Goal: Information Seeking & Learning: Learn about a topic

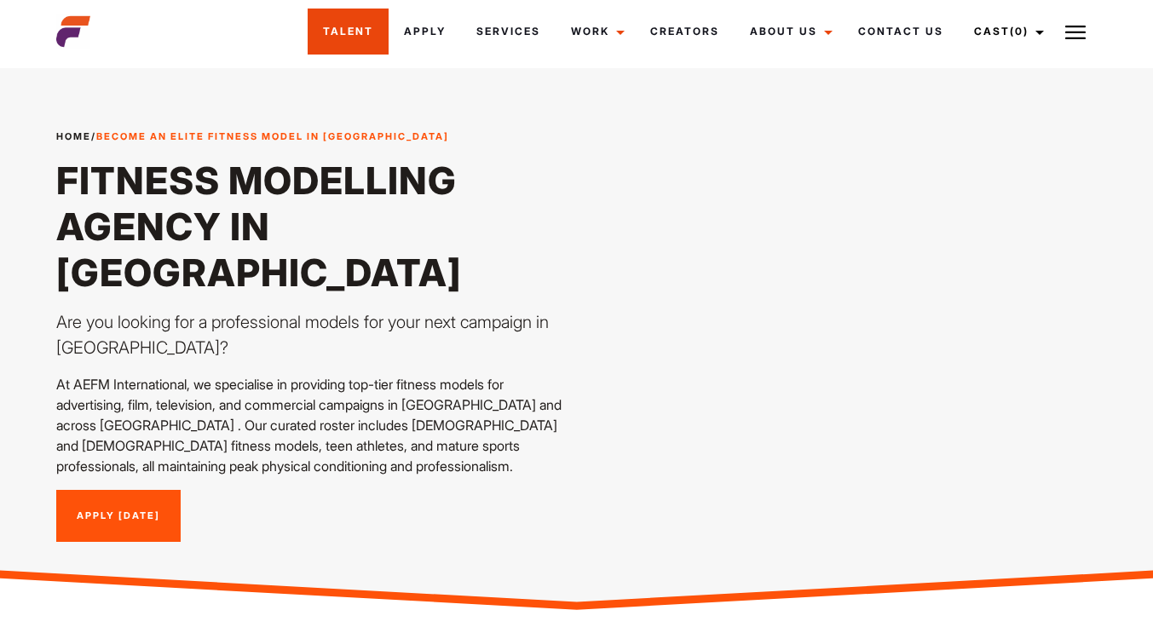
click at [344, 23] on link "Talent" at bounding box center [348, 32] width 81 height 46
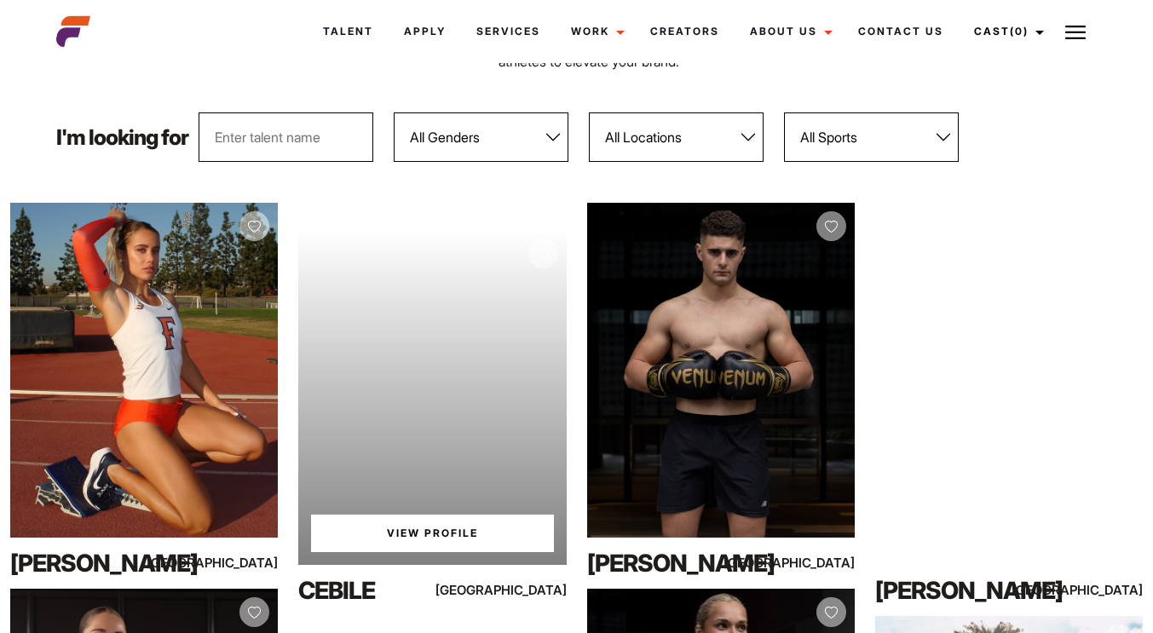
scroll to position [208, 0]
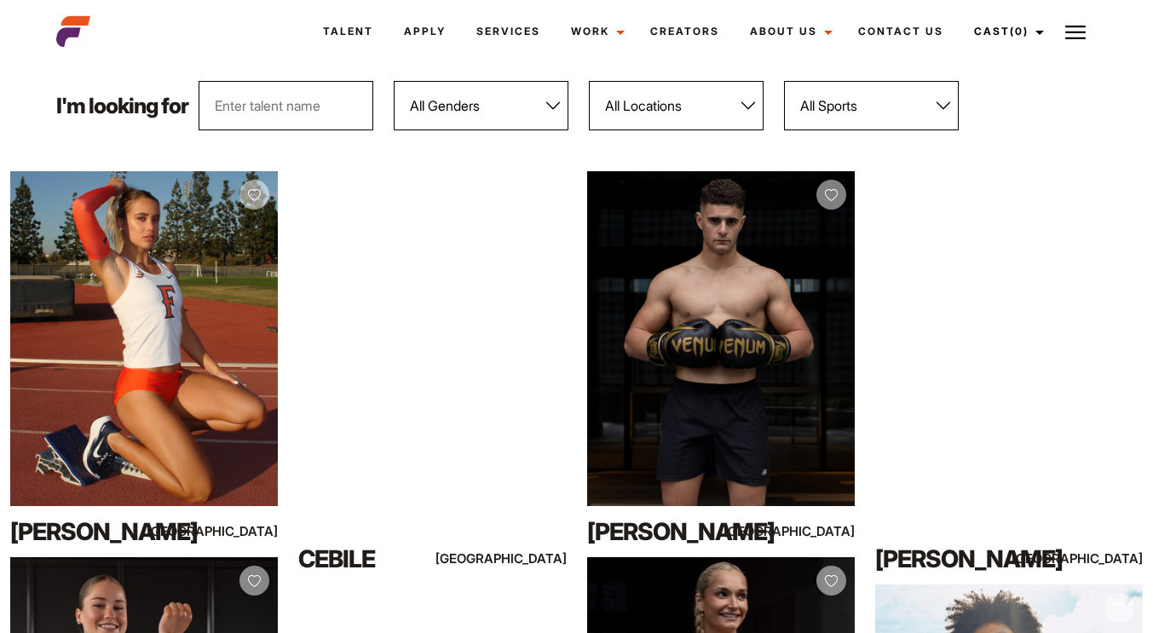
click at [473, 103] on select "All Genders [DEMOGRAPHIC_DATA] [DEMOGRAPHIC_DATA]" at bounding box center [481, 105] width 175 height 49
select select "103"
click at [394, 81] on select "All Genders [DEMOGRAPHIC_DATA] [DEMOGRAPHIC_DATA]" at bounding box center [481, 105] width 175 height 49
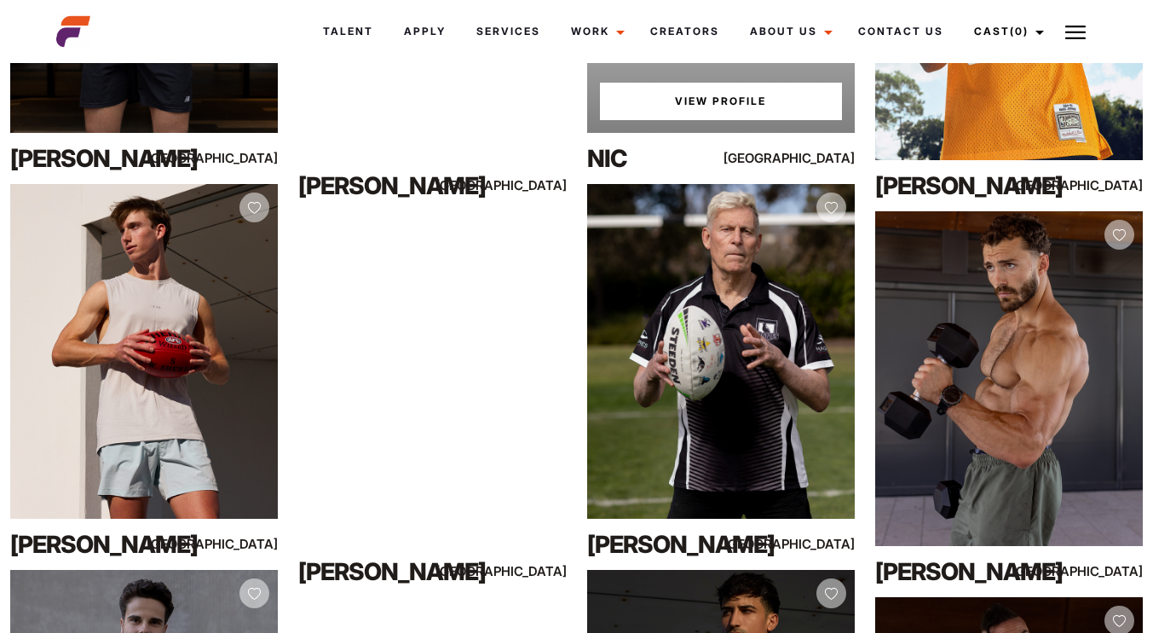
scroll to position [580, 0]
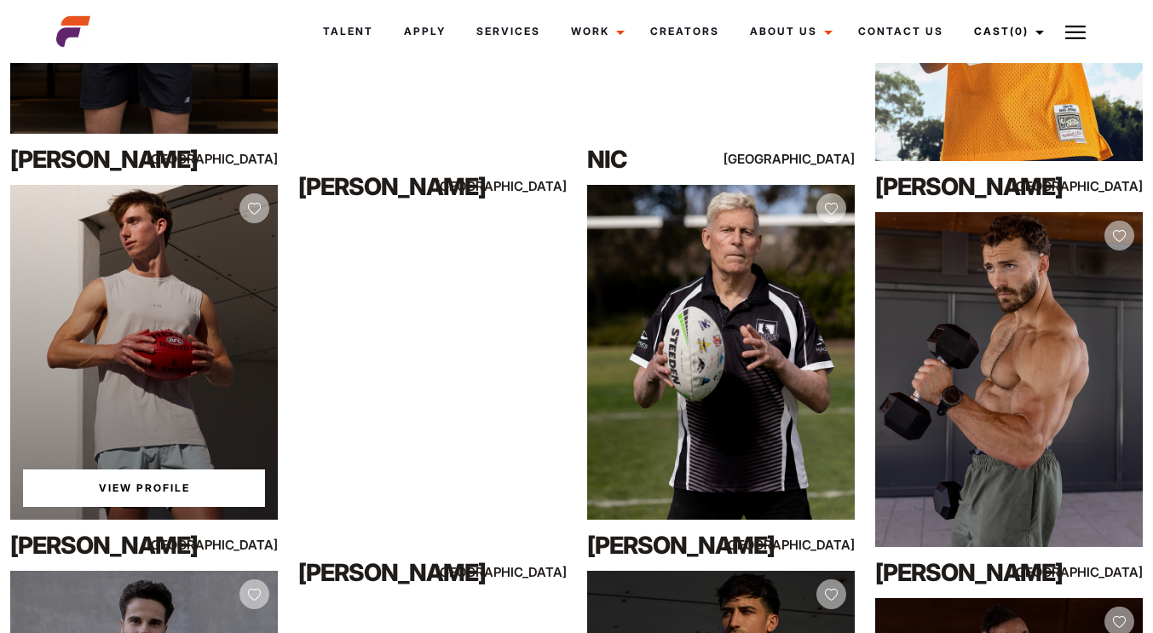
click at [234, 383] on div "View Profile" at bounding box center [144, 352] width 268 height 335
click at [156, 490] on link "View Profile" at bounding box center [144, 487] width 242 height 37
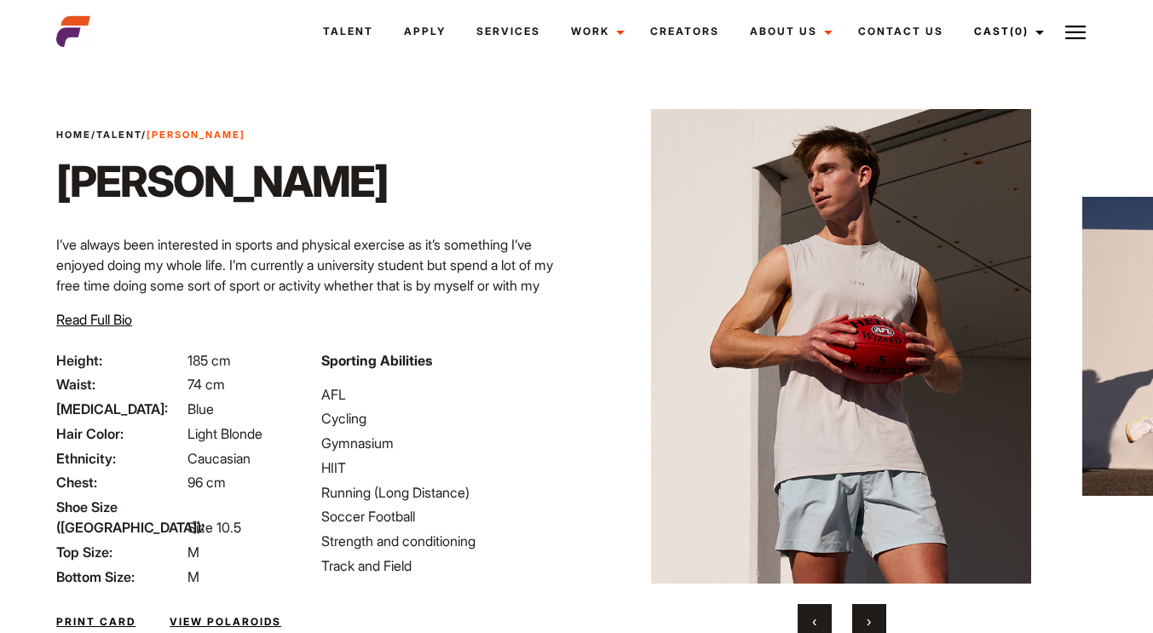
click at [94, 311] on span "Read Full Bio" at bounding box center [94, 319] width 76 height 17
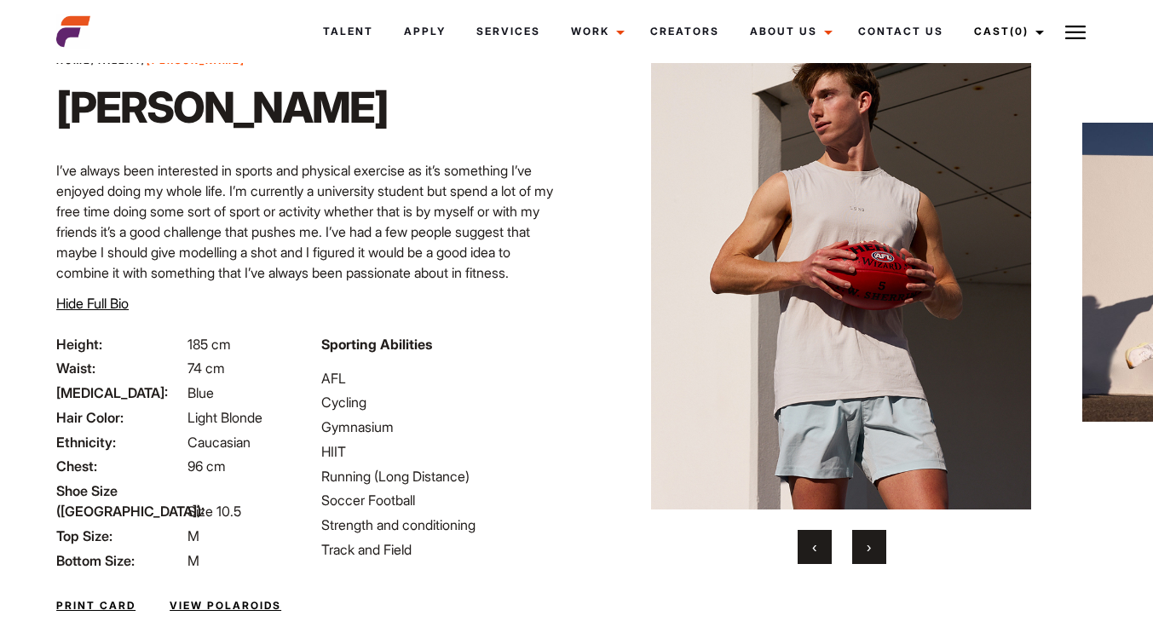
scroll to position [73, 0]
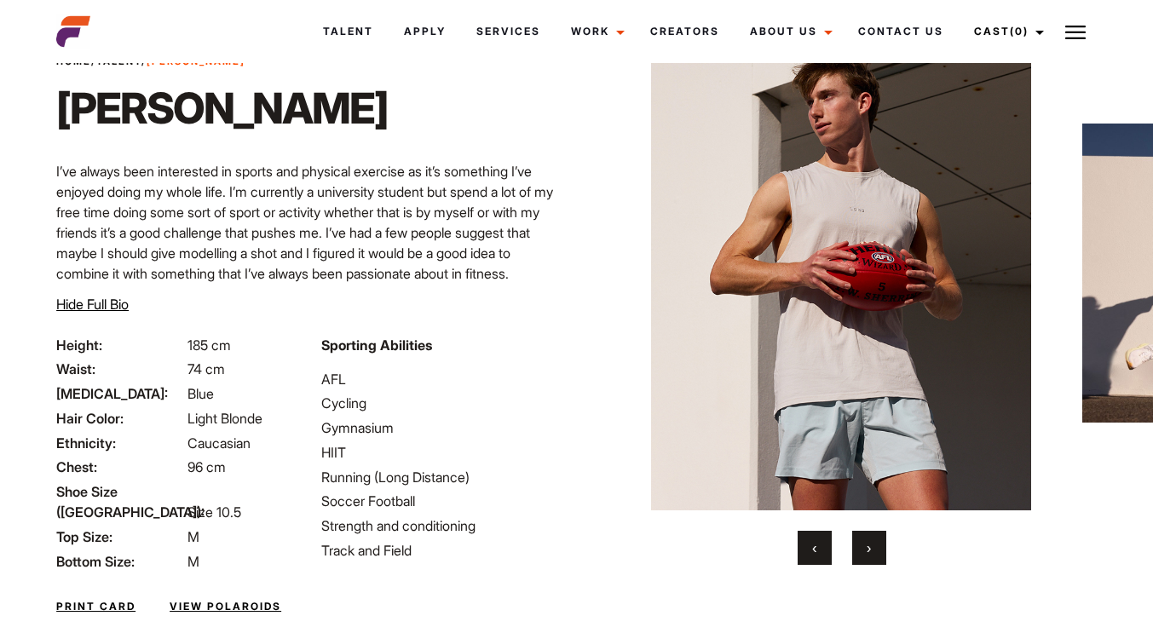
click at [866, 553] on button "›" at bounding box center [869, 548] width 34 height 34
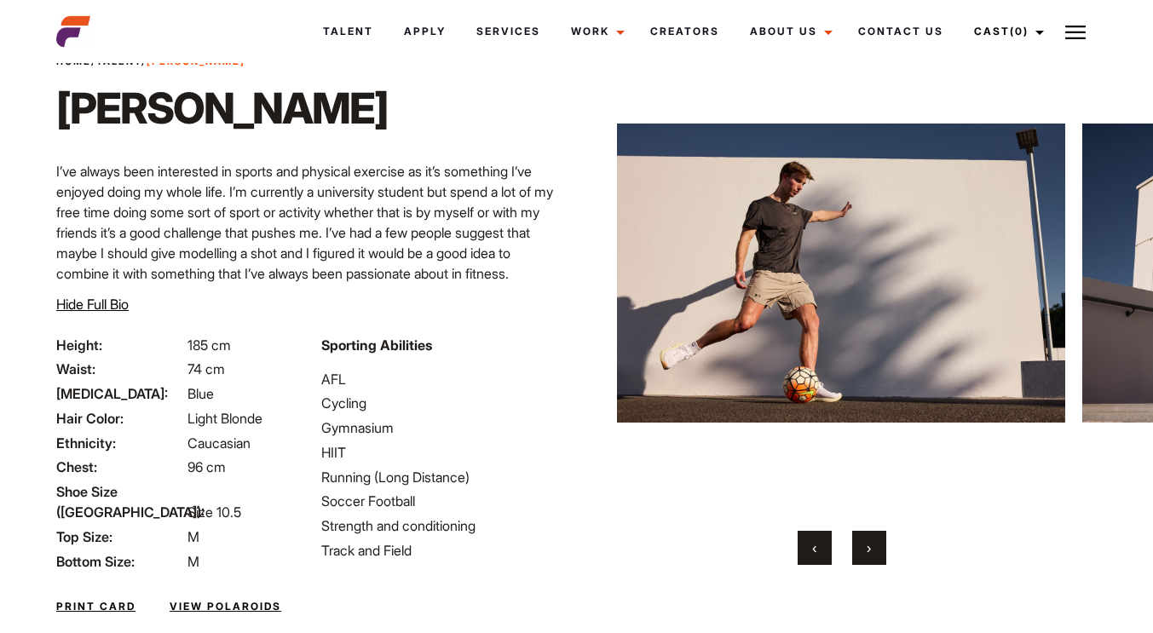
click at [866, 553] on button "›" at bounding box center [869, 548] width 34 height 34
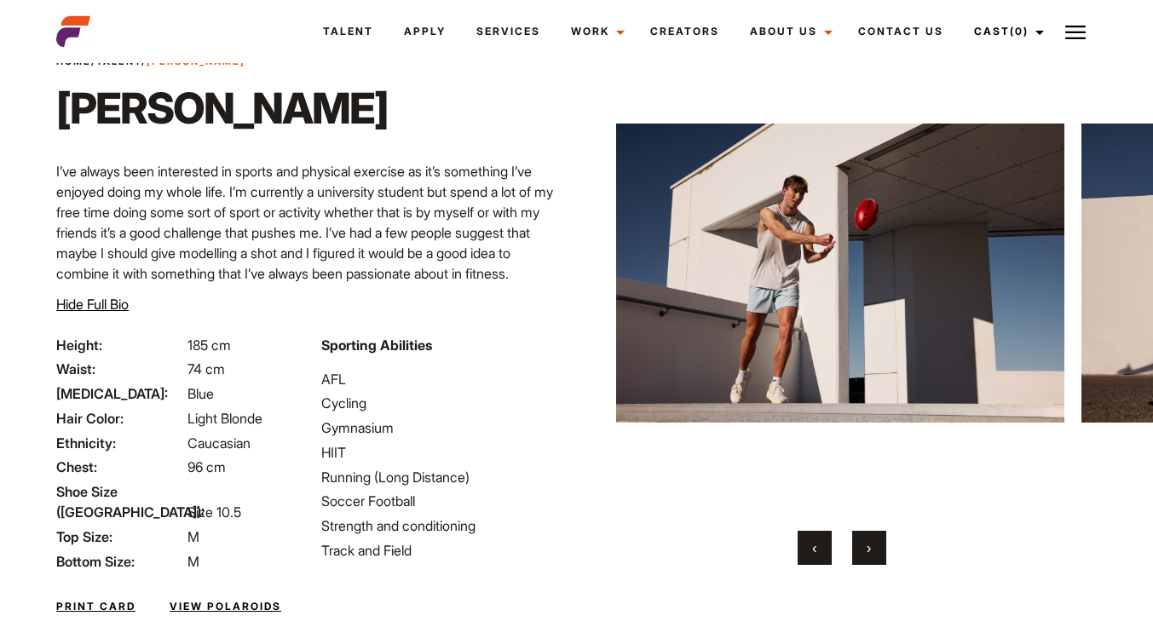
click at [866, 553] on button "›" at bounding box center [869, 548] width 34 height 34
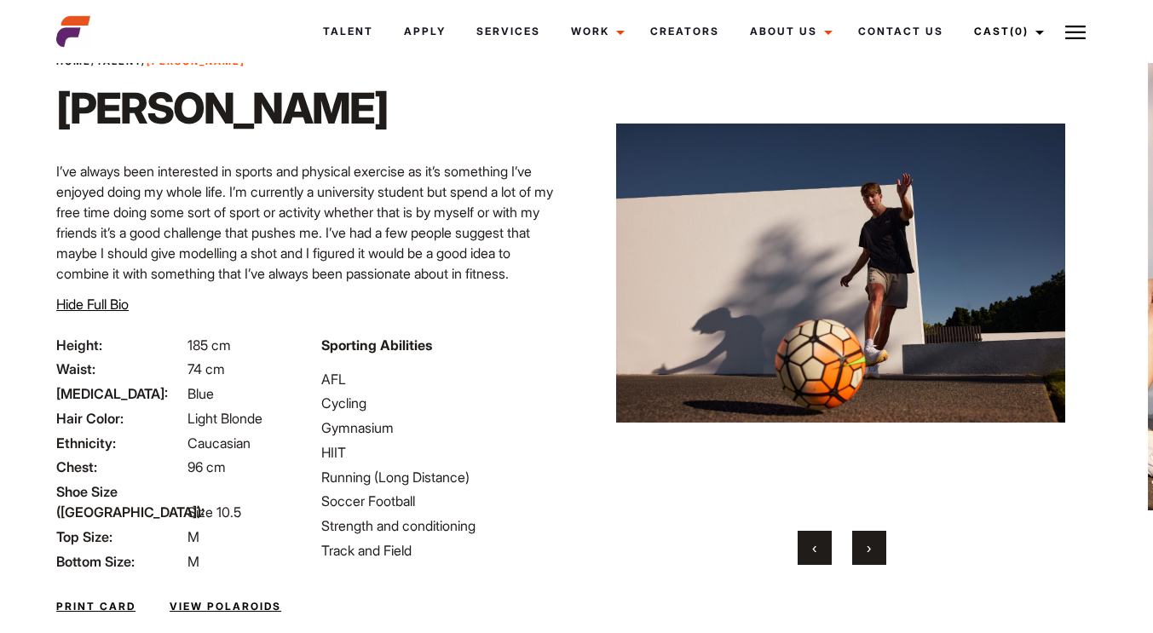
click at [866, 553] on button "›" at bounding box center [869, 548] width 34 height 34
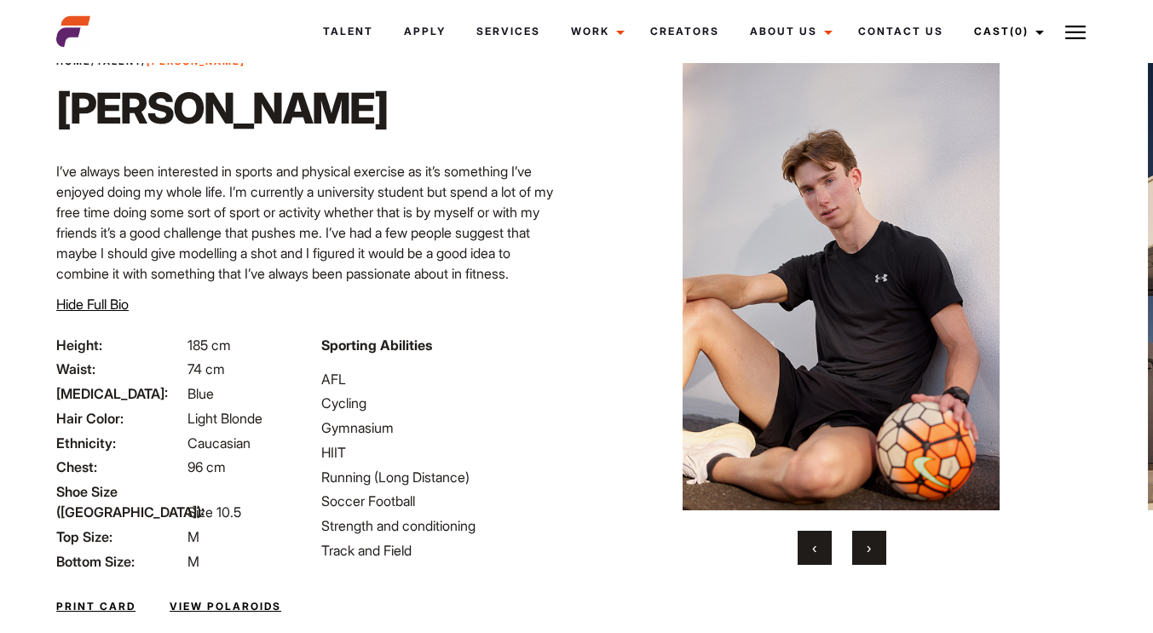
click at [866, 553] on button "›" at bounding box center [869, 548] width 34 height 34
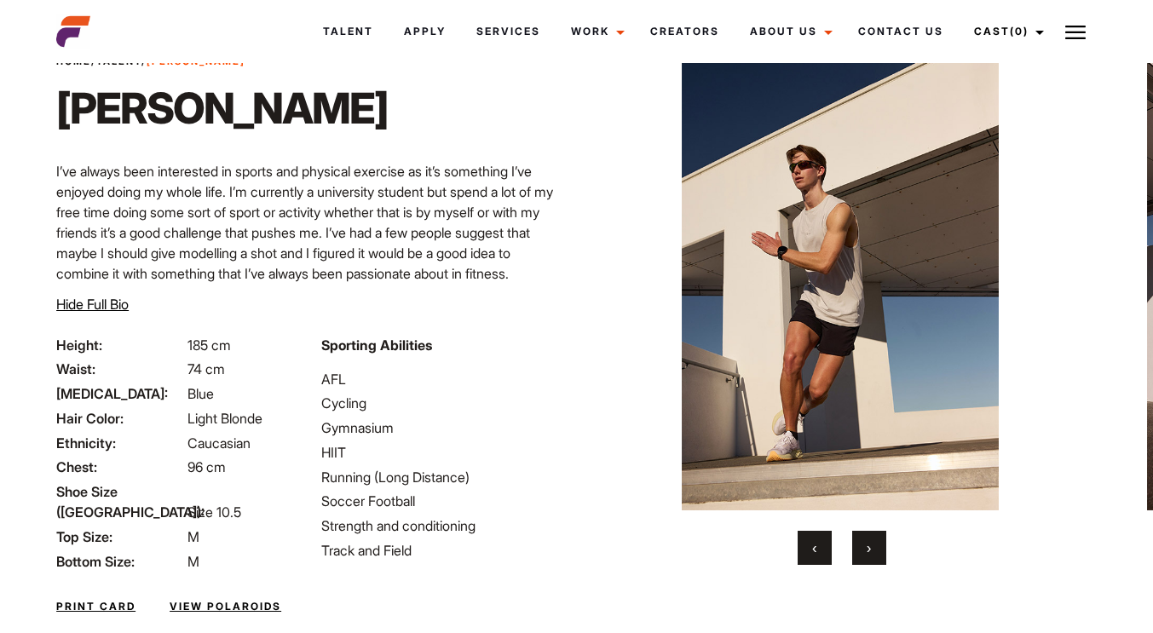
click at [866, 553] on button "›" at bounding box center [869, 548] width 34 height 34
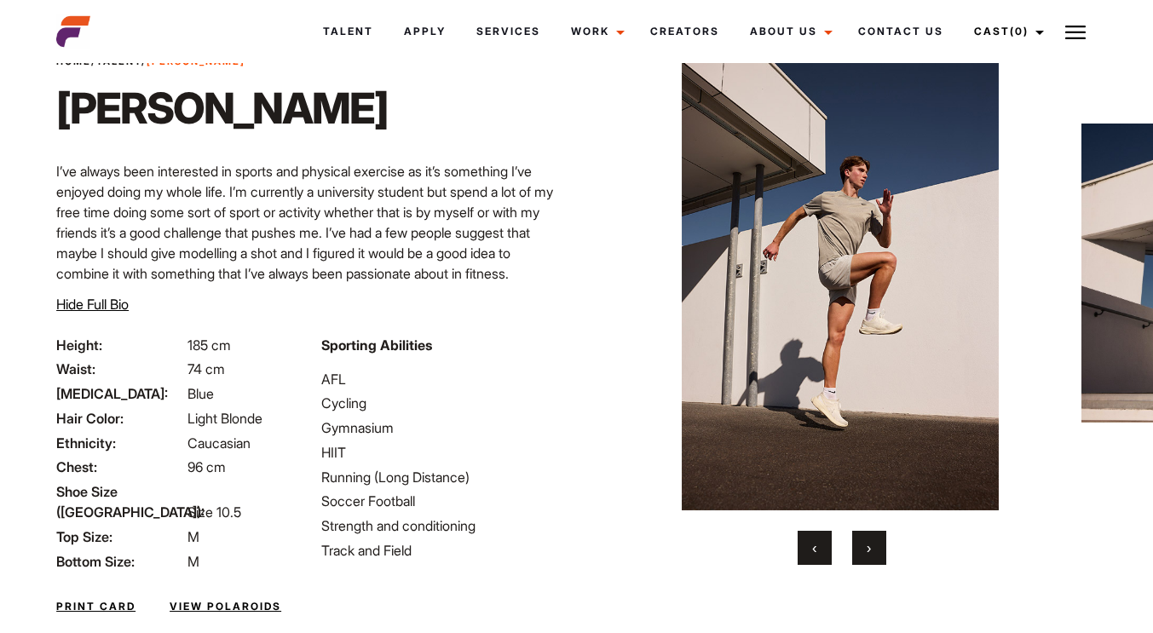
click at [866, 553] on button "›" at bounding box center [869, 548] width 34 height 34
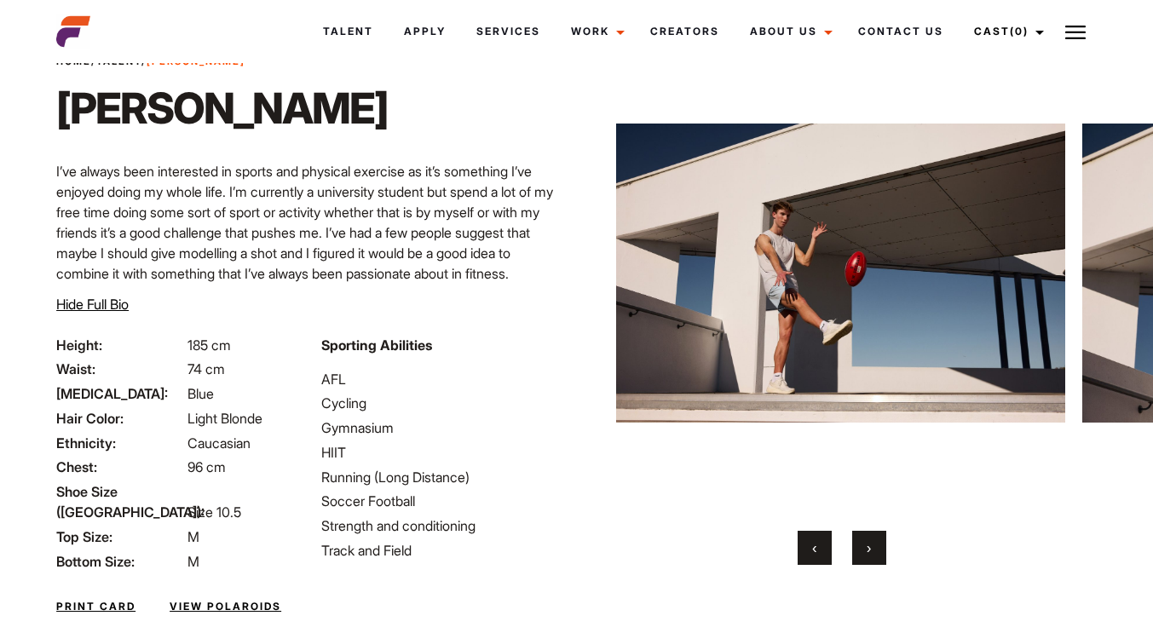
click at [866, 553] on button "›" at bounding box center [869, 548] width 34 height 34
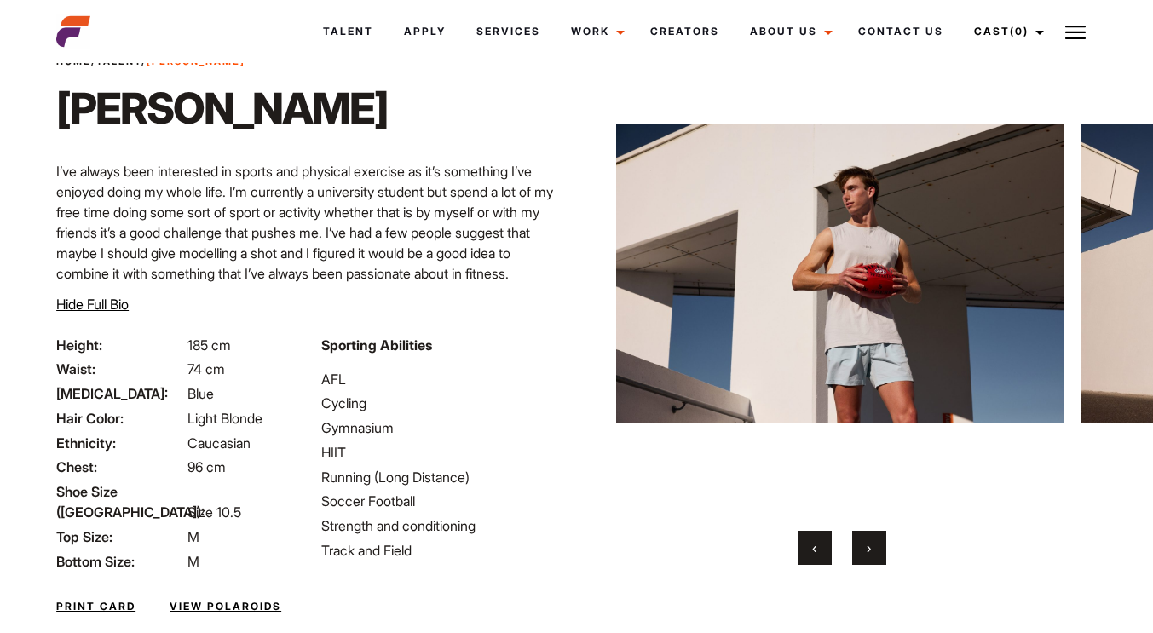
click at [866, 553] on button "›" at bounding box center [869, 548] width 34 height 34
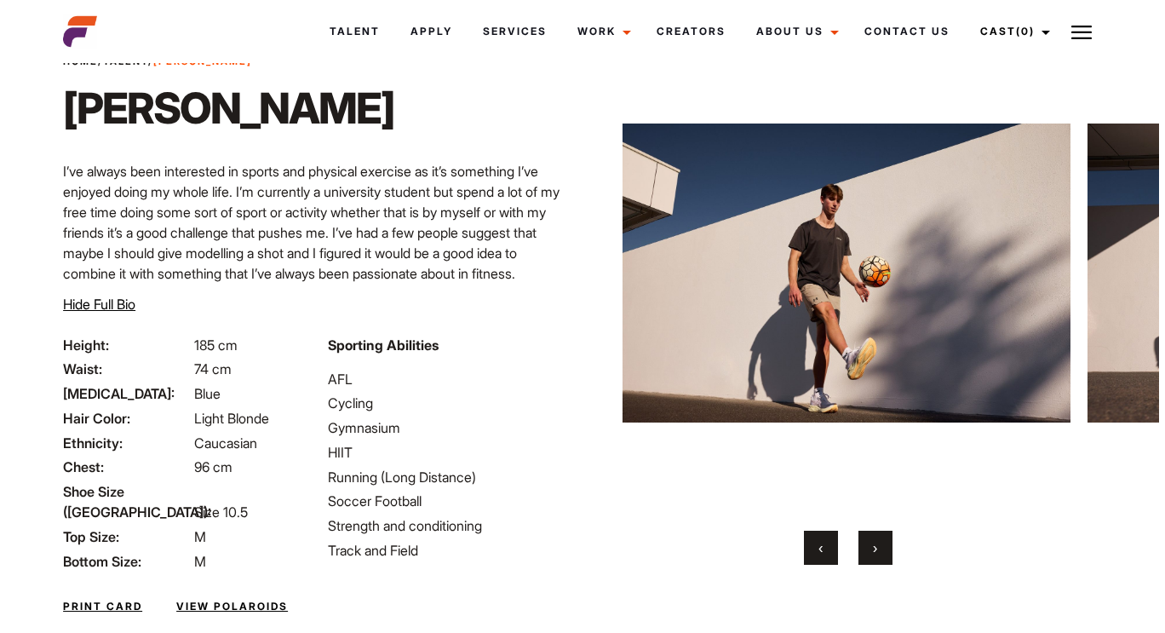
scroll to position [181, 0]
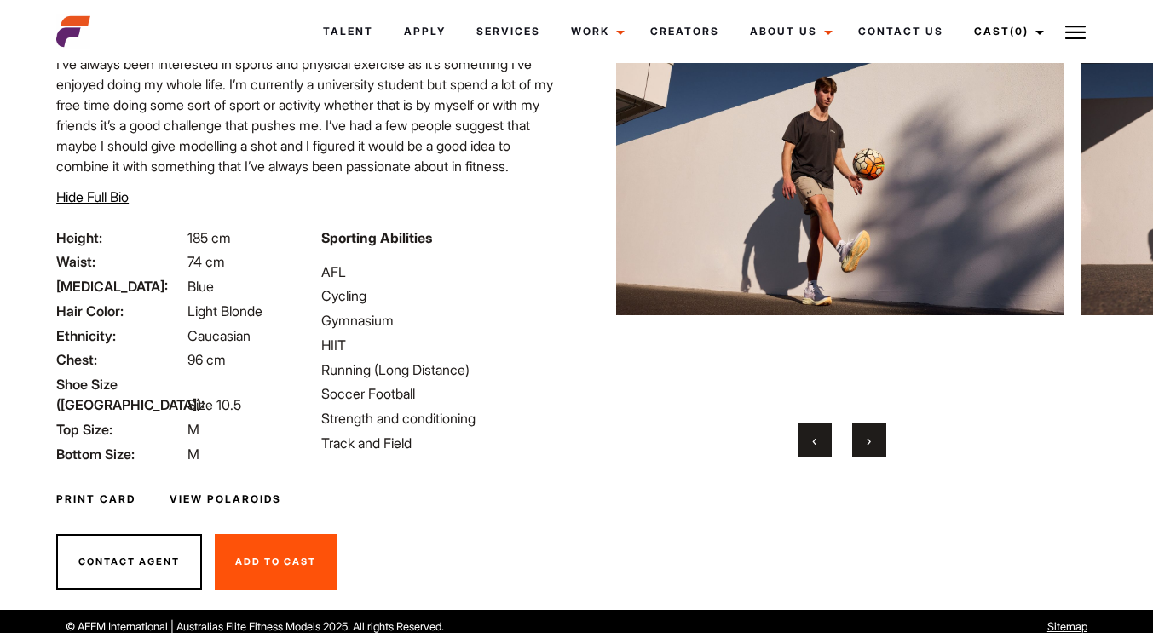
click at [242, 492] on link "View Polaroids" at bounding box center [226, 499] width 112 height 15
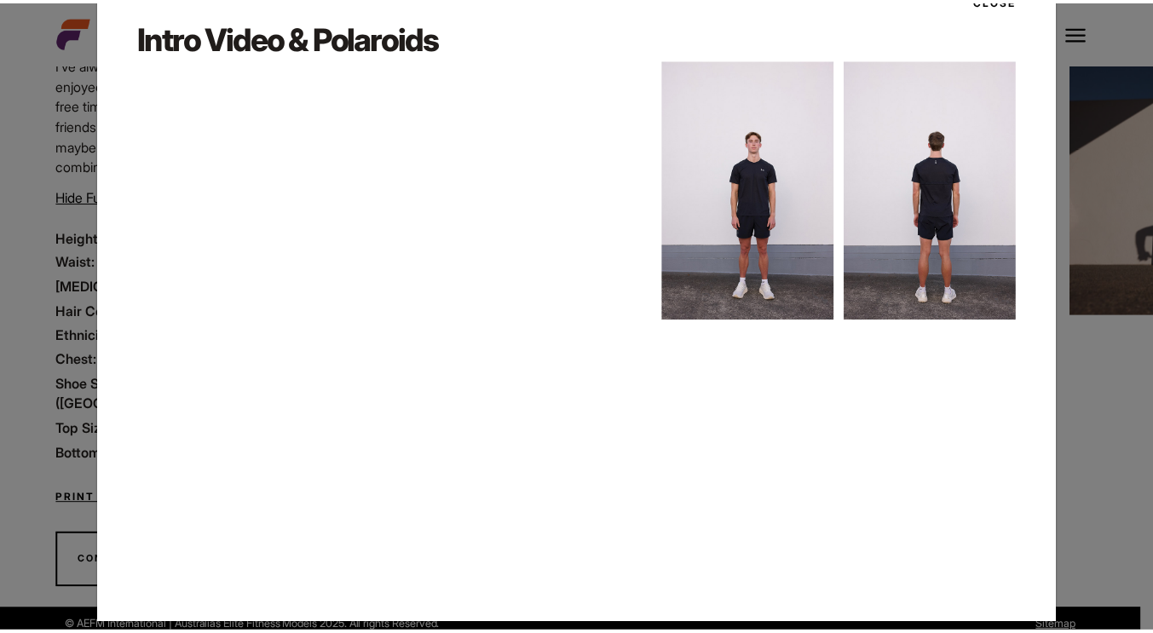
scroll to position [76, 0]
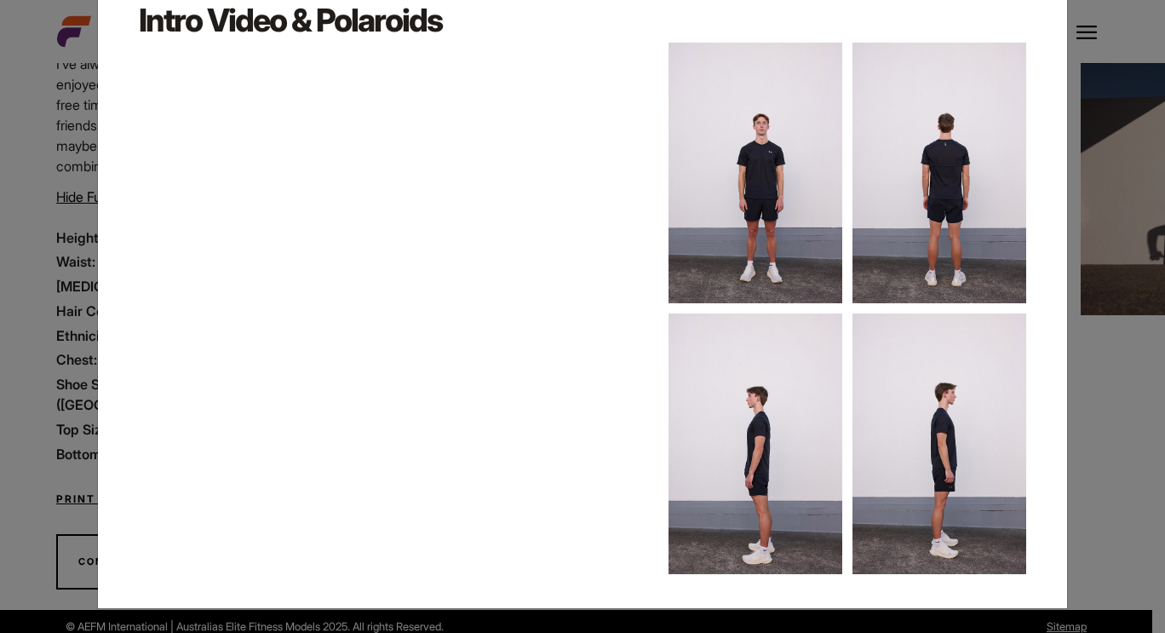
click at [70, 437] on div "Close Intro Video & Polaroids" at bounding box center [582, 316] width 1165 height 633
